Goal: Information Seeking & Learning: Learn about a topic

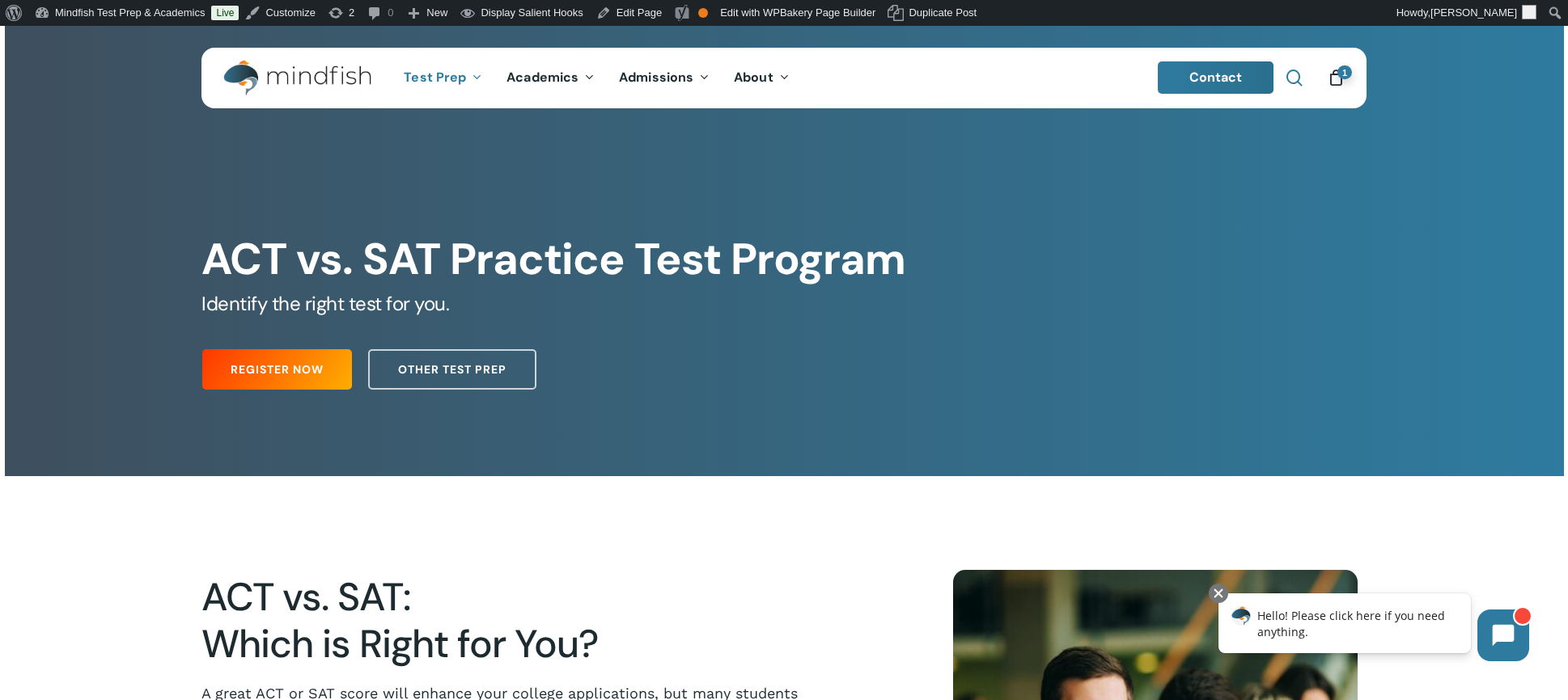
click at [1299, 76] on span "Main Menu" at bounding box center [1293, 77] width 16 height 16
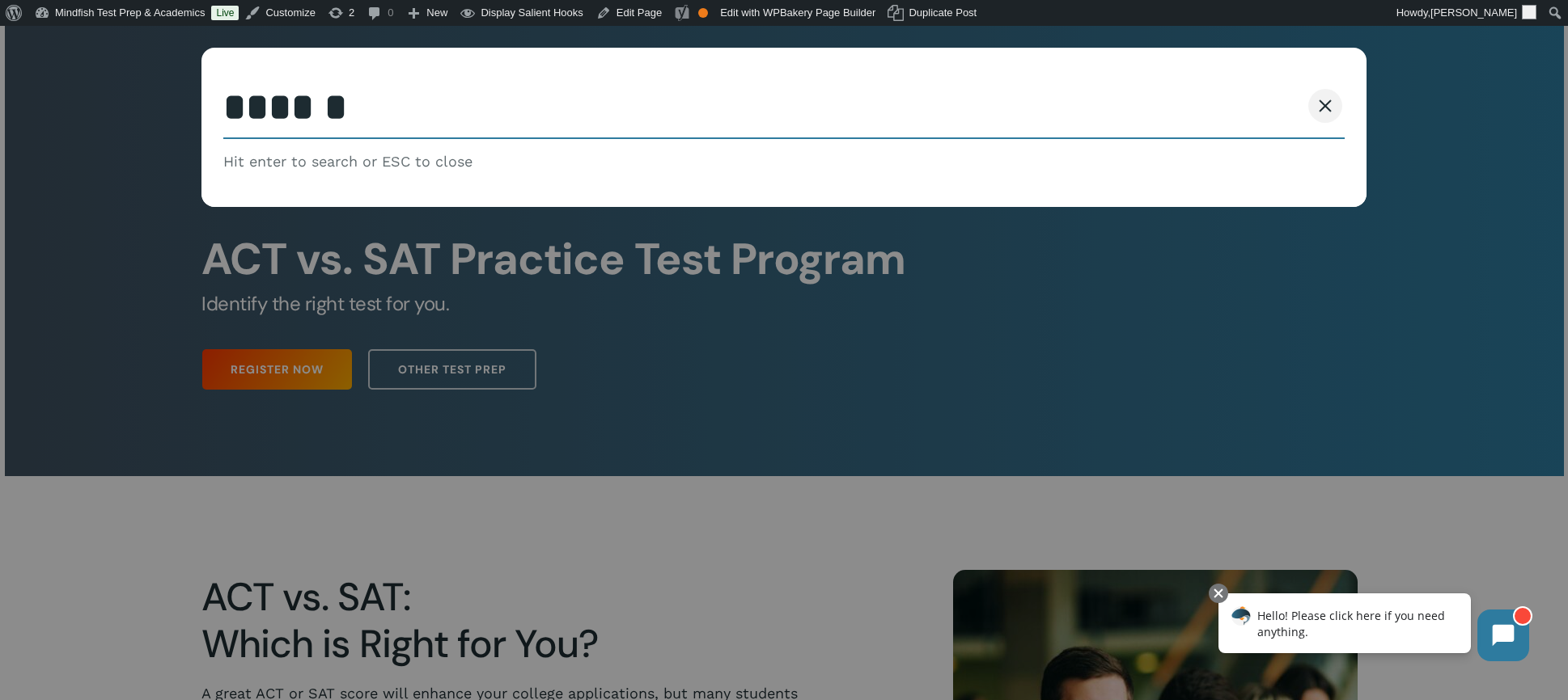
type input "******"
click at [1226, 89] on button "Search" at bounding box center [1263, 106] width 74 height 34
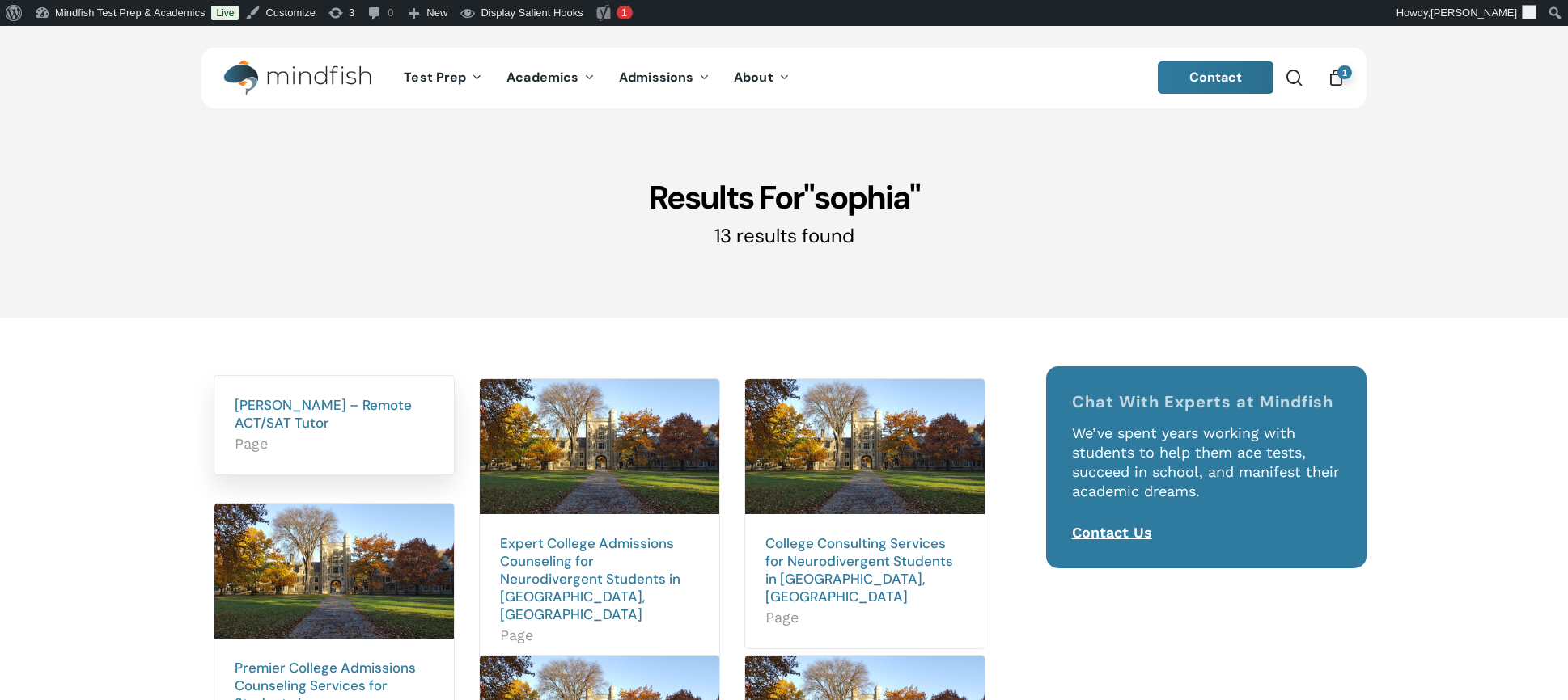
click at [297, 432] on h2 "Sophia Matuszewicz – Remote ACT/SAT Tutor Page" at bounding box center [333, 425] width 239 height 98
click at [295, 419] on link "Sophia Matuszewicz – Remote ACT/SAT Tutor" at bounding box center [323, 414] width 177 height 35
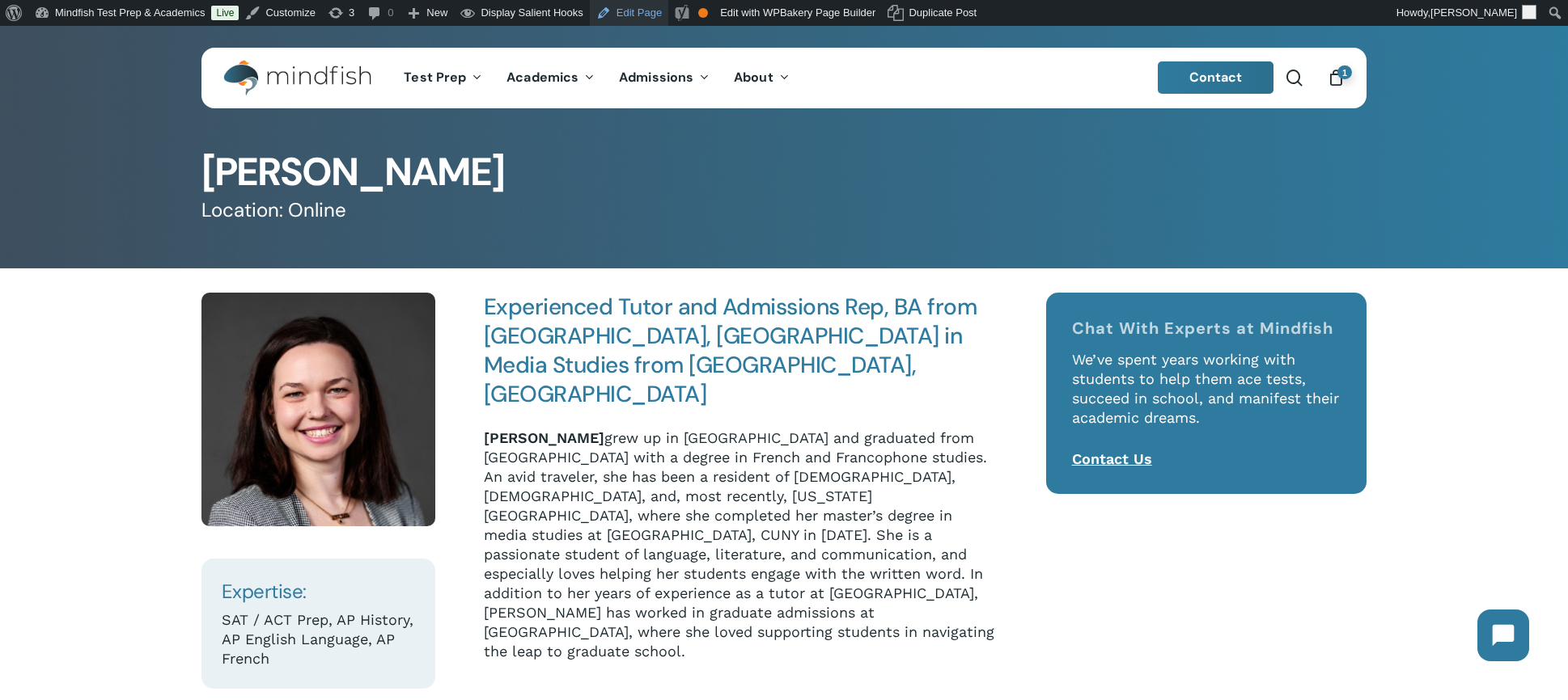
click at [651, 10] on link "Edit Page" at bounding box center [628, 13] width 78 height 26
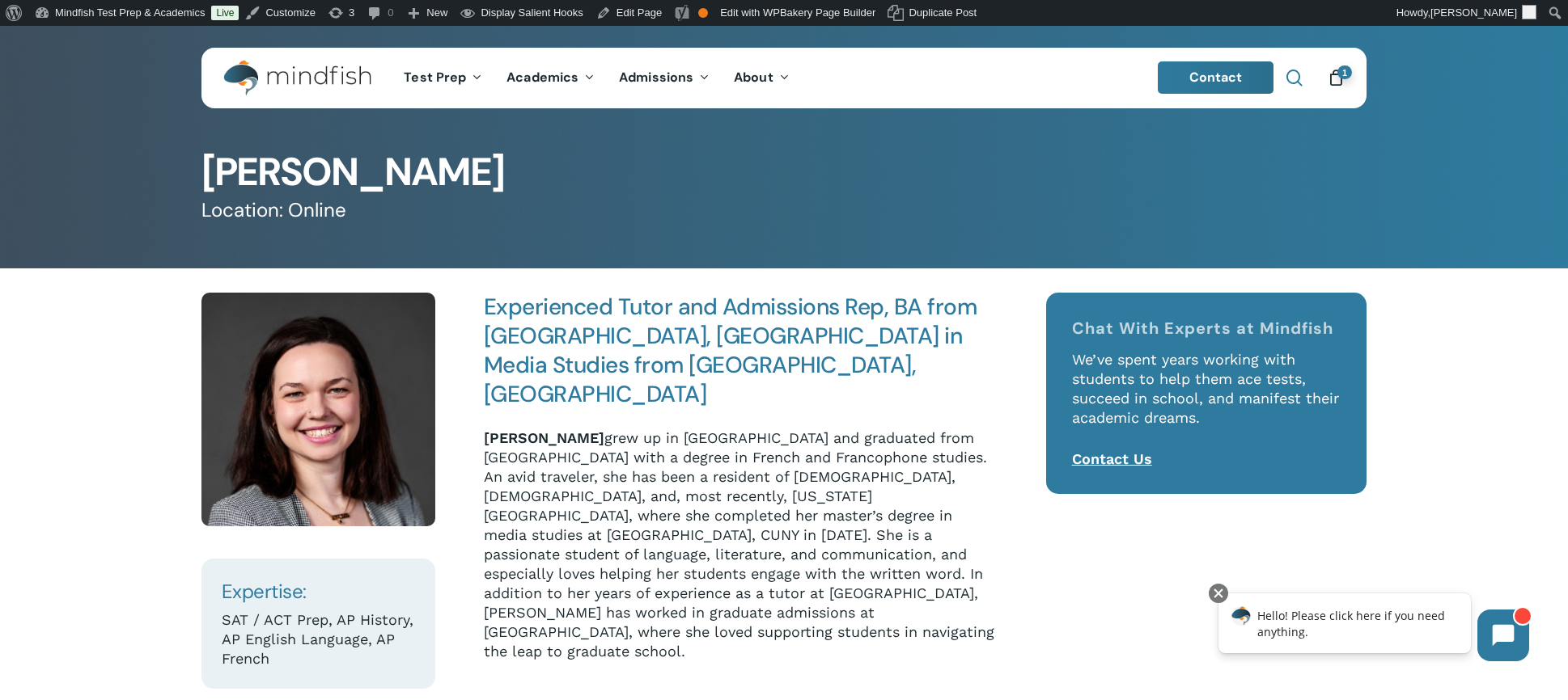
click at [1298, 76] on span "Main Menu" at bounding box center [1293, 77] width 16 height 16
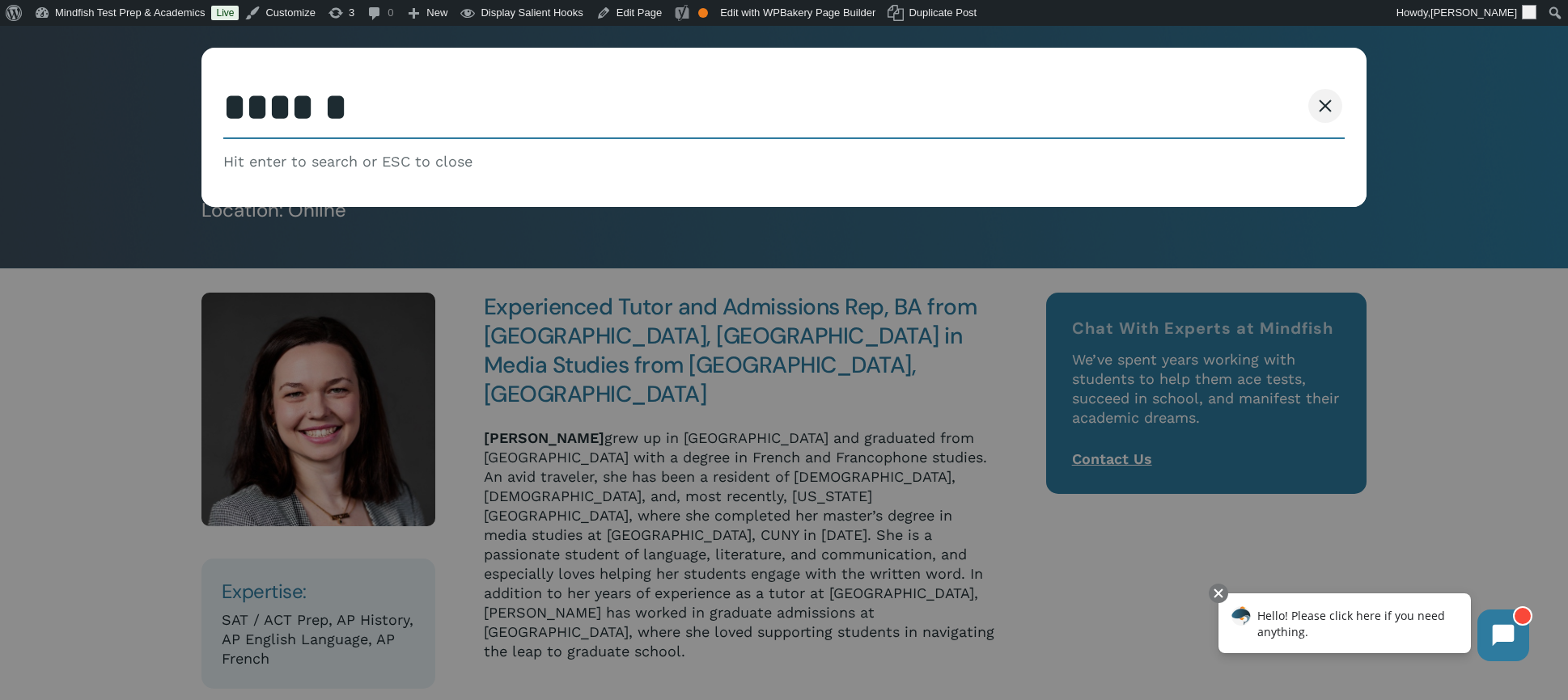
type input "******"
click at [1226, 89] on button "Search" at bounding box center [1263, 106] width 74 height 34
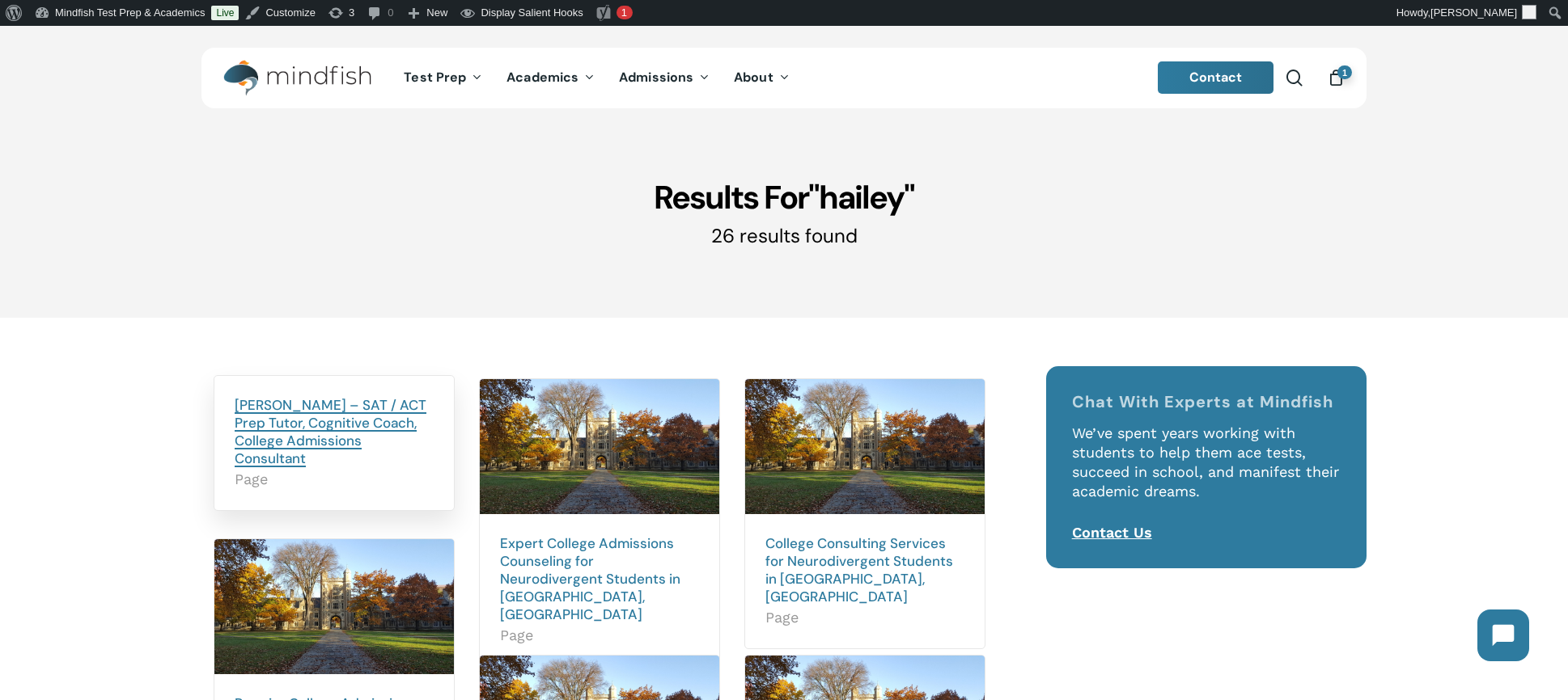
click at [282, 411] on link "[PERSON_NAME] – SAT / ACT Prep Tutor, Cognitive Coach, College Admissions Consu…" at bounding box center [330, 431] width 191 height 71
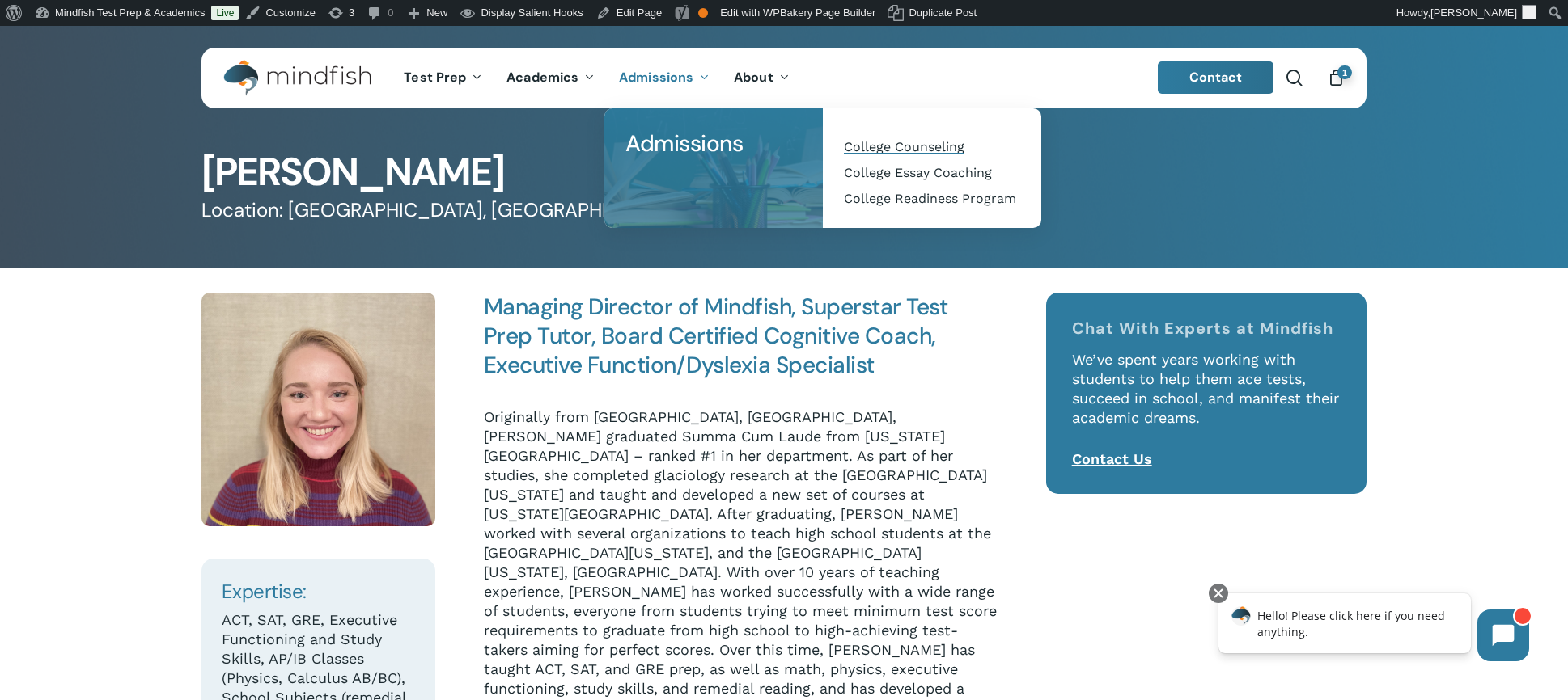
click at [897, 149] on span "College Counseling" at bounding box center [905, 147] width 121 height 15
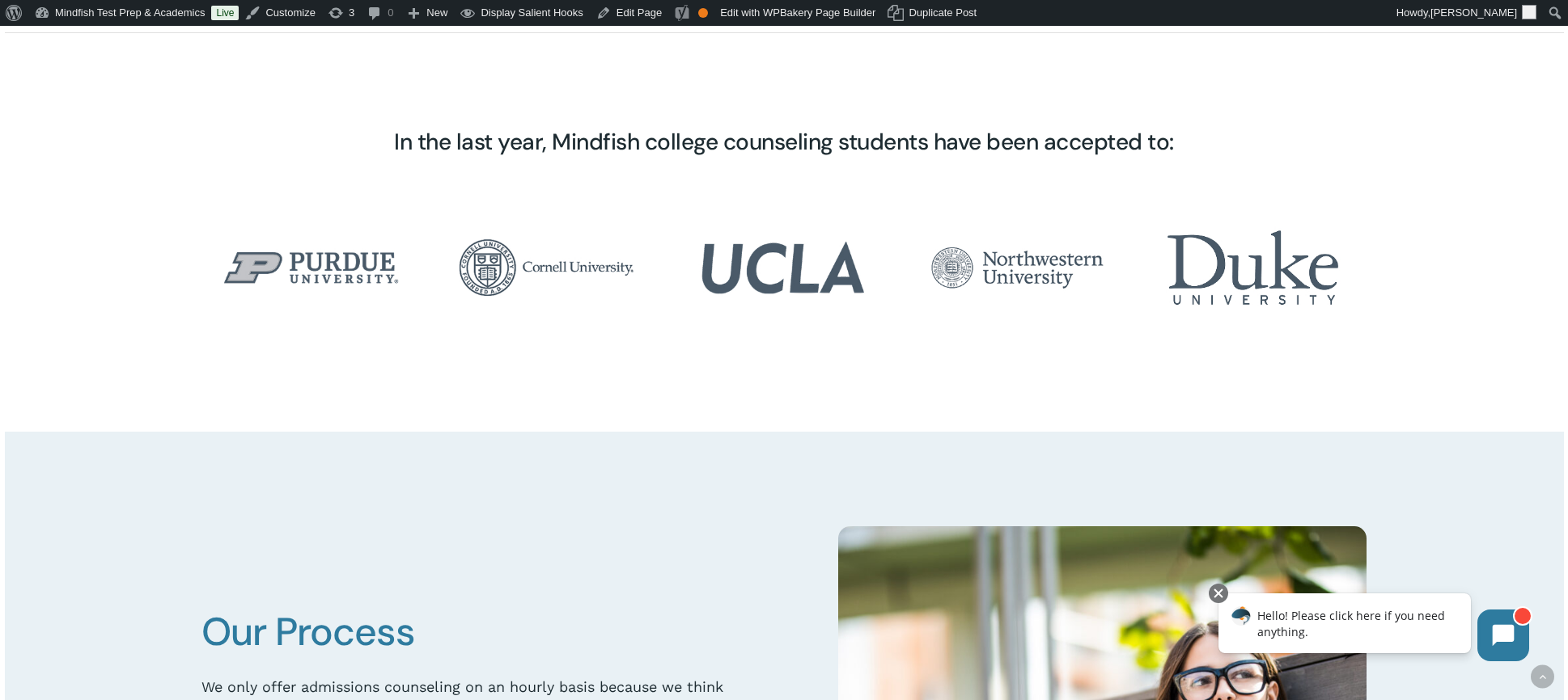
scroll to position [3138, 0]
